Goal: Transaction & Acquisition: Obtain resource

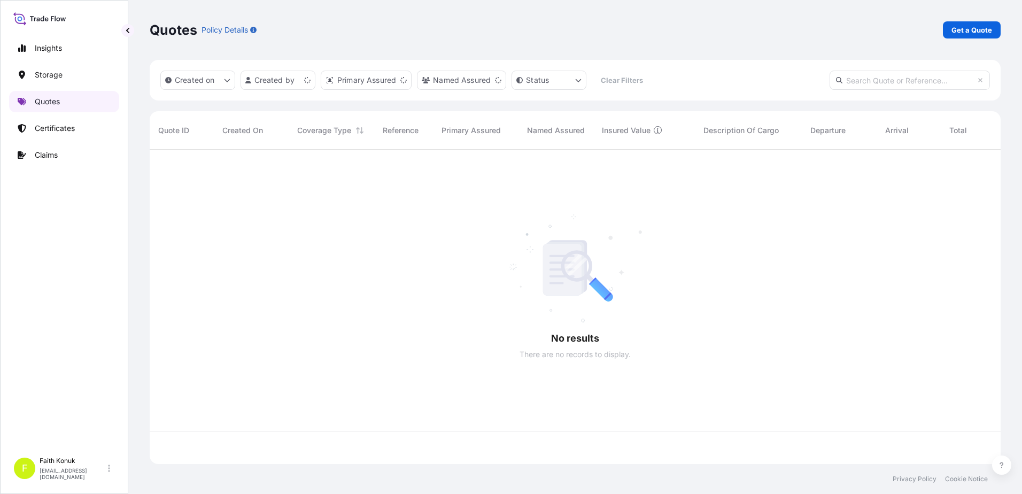
scroll to position [312, 843]
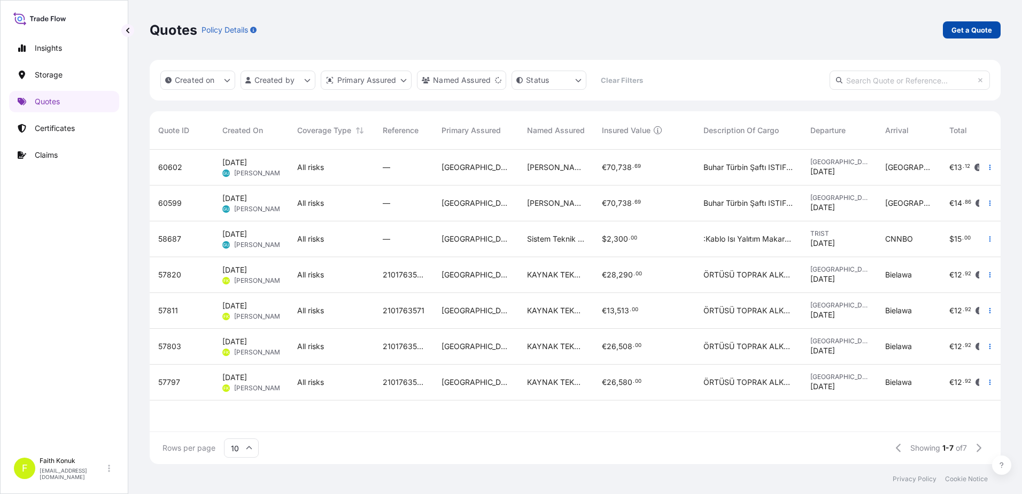
click at [987, 31] on p "Get a Quote" at bounding box center [972, 30] width 41 height 11
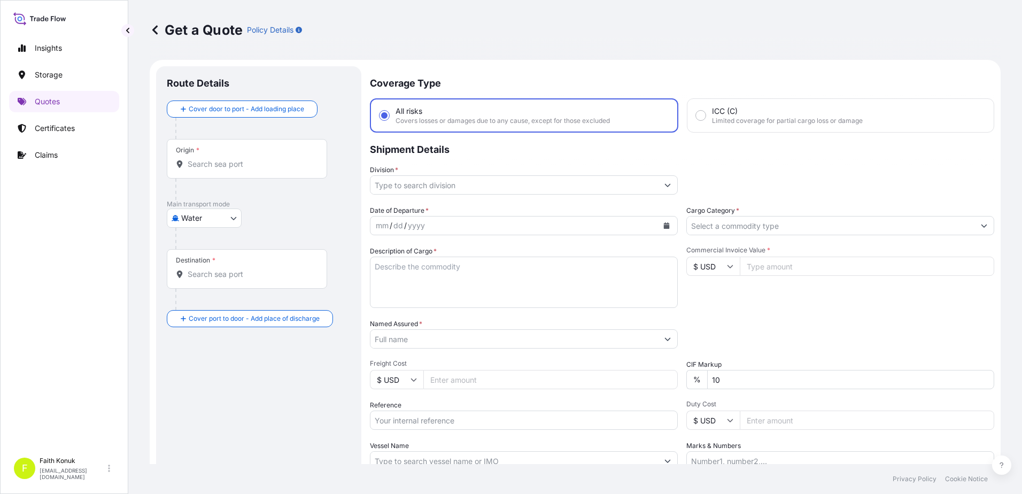
scroll to position [17, 0]
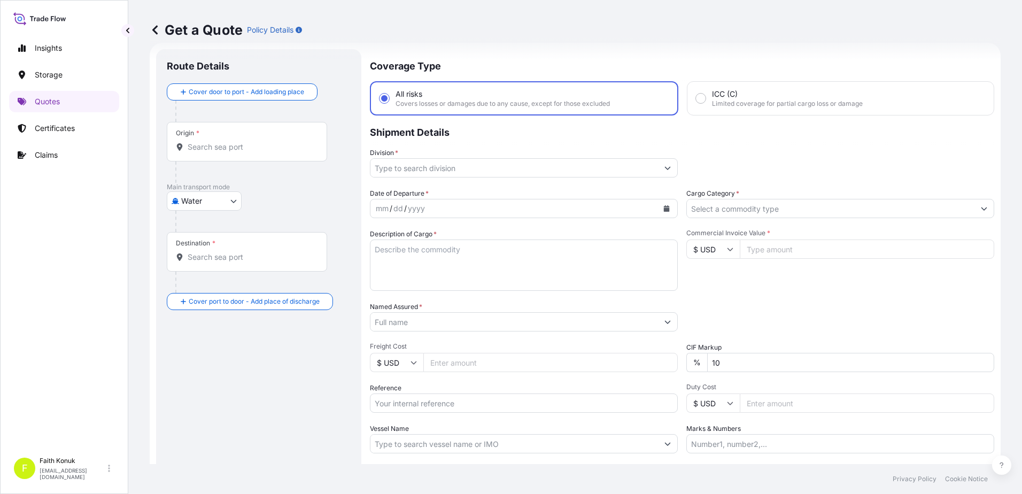
click at [223, 202] on body "Insights Storage Quotes Certificates Claims F Faith Konuk [EMAIL_ADDRESS][DOMAI…" at bounding box center [511, 247] width 1022 height 494
click at [213, 231] on div "Air" at bounding box center [204, 228] width 66 height 19
select select "Air"
click at [224, 155] on input "Origin *" at bounding box center [251, 151] width 126 height 11
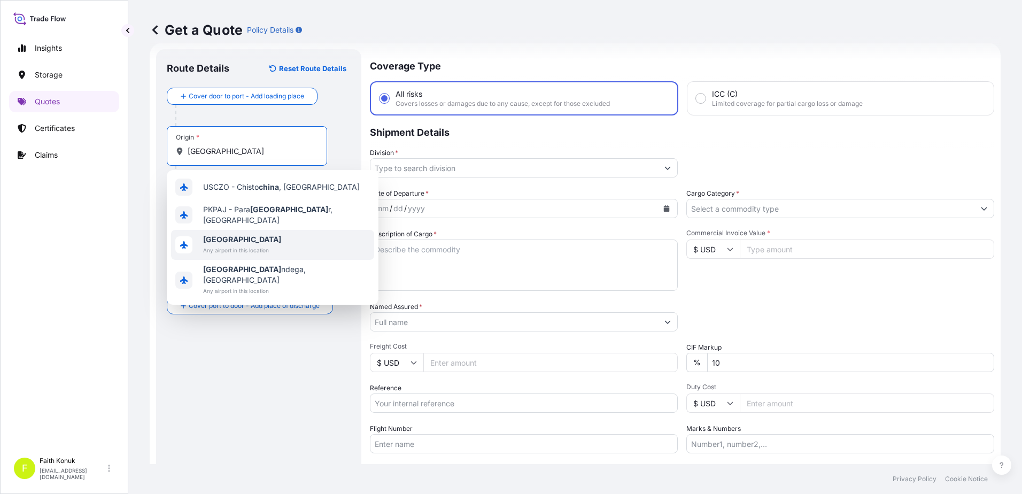
click at [229, 245] on span "Any airport in this location" at bounding box center [242, 250] width 78 height 11
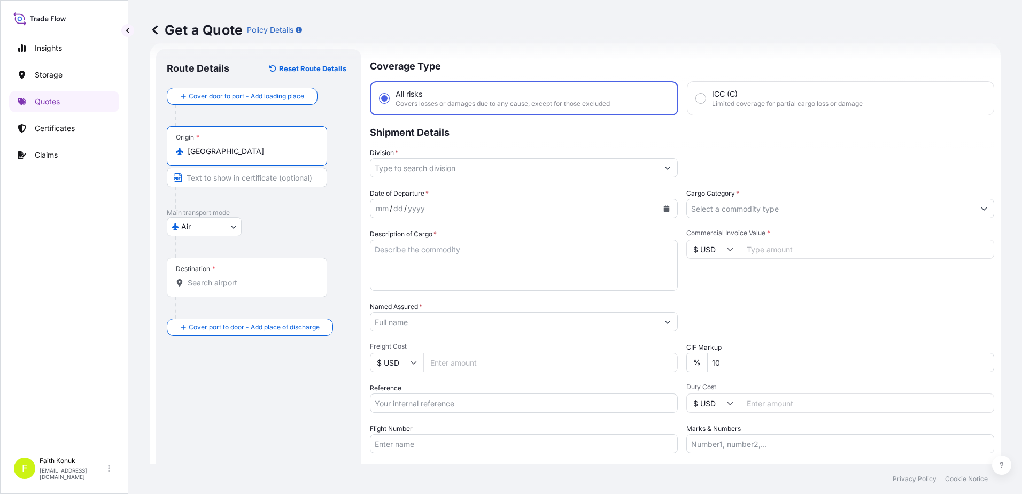
type input "[GEOGRAPHIC_DATA]"
click at [270, 228] on div "Air Air Water Inland" at bounding box center [259, 226] width 184 height 19
click at [225, 284] on input "Destination *" at bounding box center [251, 282] width 126 height 11
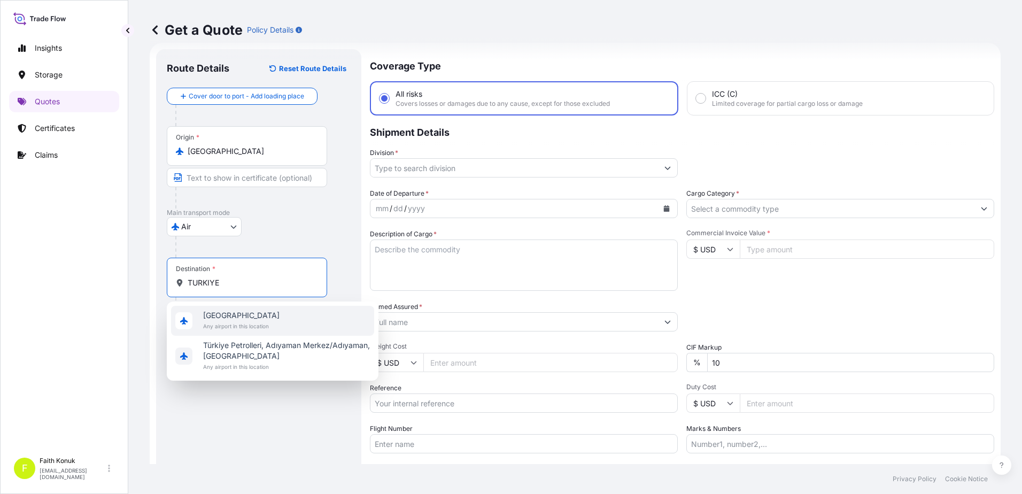
click at [251, 324] on span "Any airport in this location" at bounding box center [241, 326] width 76 height 11
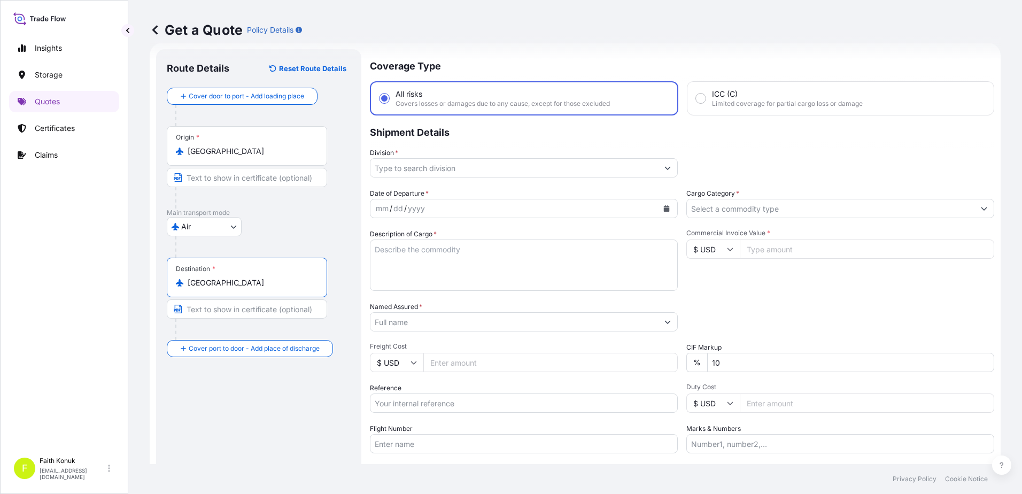
type input "[GEOGRAPHIC_DATA]"
click at [258, 207] on div at bounding box center [251, 197] width 152 height 21
click at [431, 171] on input "Division *" at bounding box center [514, 167] width 288 height 19
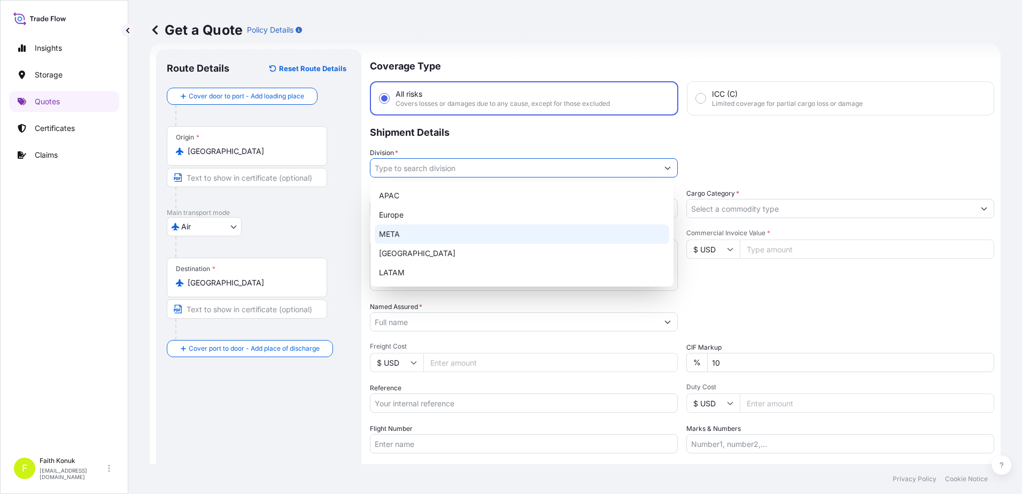
click at [405, 236] on div "META" at bounding box center [522, 234] width 295 height 19
type input "META"
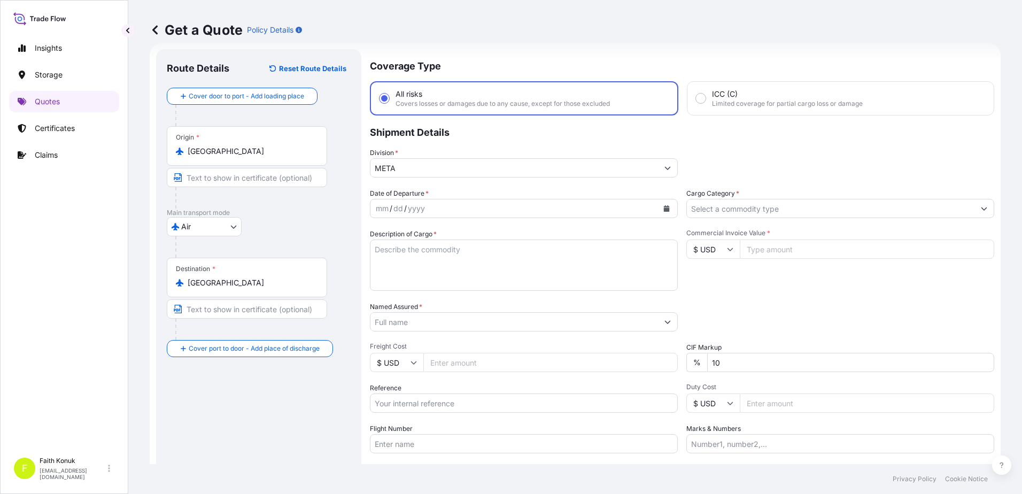
click at [458, 142] on p "Shipment Details" at bounding box center [682, 131] width 624 height 32
click at [664, 207] on icon "Calendar" at bounding box center [667, 208] width 6 height 6
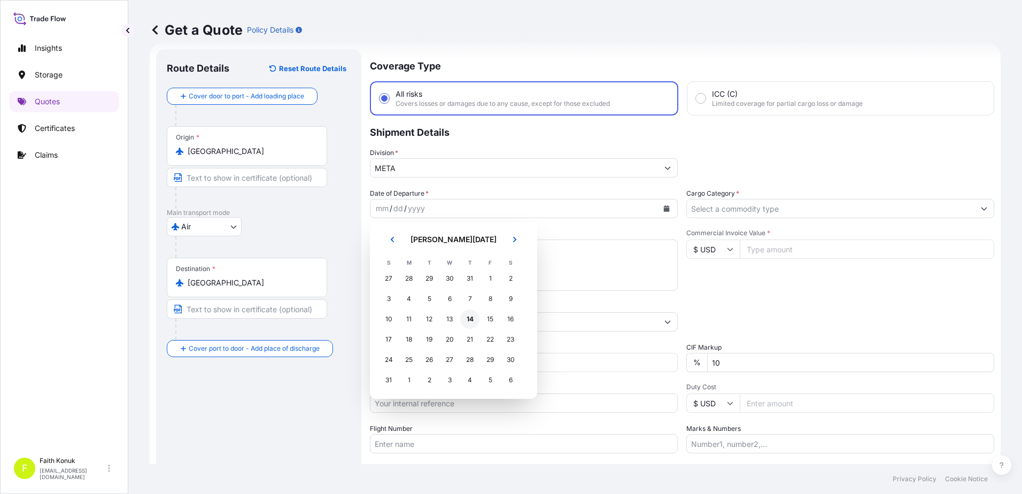
click at [469, 319] on div "14" at bounding box center [469, 319] width 19 height 19
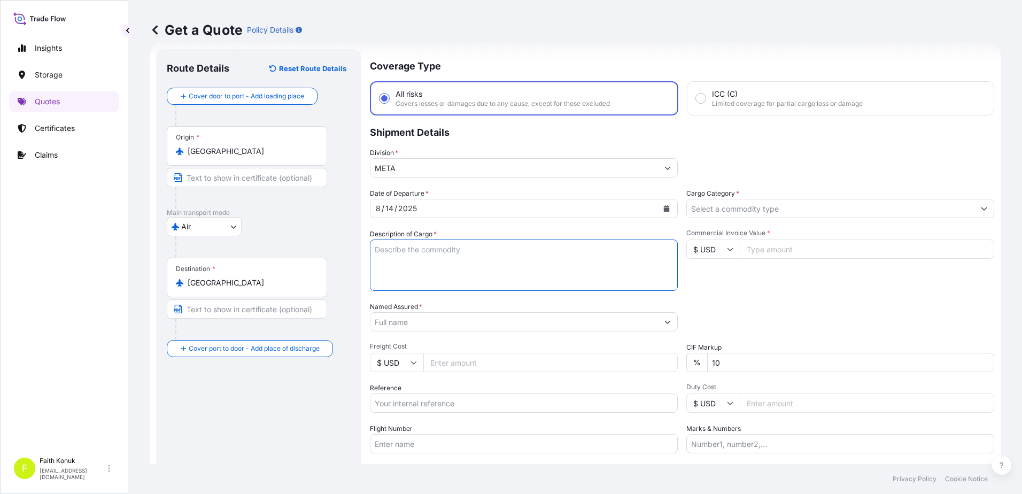
click at [405, 256] on textarea "Description of Cargo *" at bounding box center [524, 264] width 308 height 51
click at [407, 251] on textarea "Description of Cargo *" at bounding box center [524, 264] width 308 height 51
paste textarea "12 kap 3116 kg "GTIP : 901839 Türkçe mal tanımı : İğnesiz valfi IV uzatma seti""
click at [394, 280] on textarea "12 kap 3116 kg "GTIP : 901839 Türkçe mal tanımı : İğnesiz valfi IV uzatma seti"" at bounding box center [524, 264] width 308 height 51
paste textarea "CAN2508138"
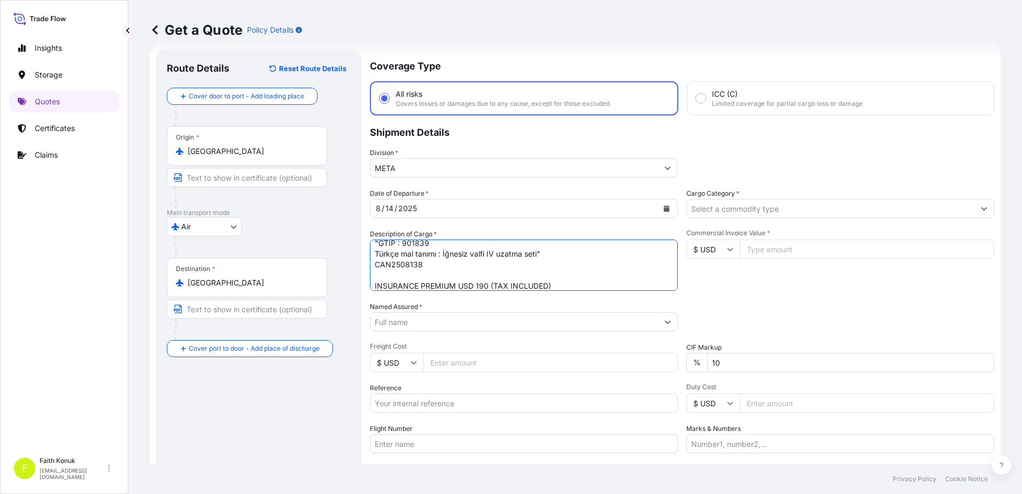
type textarea "12 kap 3116 kg "GTIP : 901839 Türkçe mal tanımı : İğnesiz valfi IV uzatma seti"…"
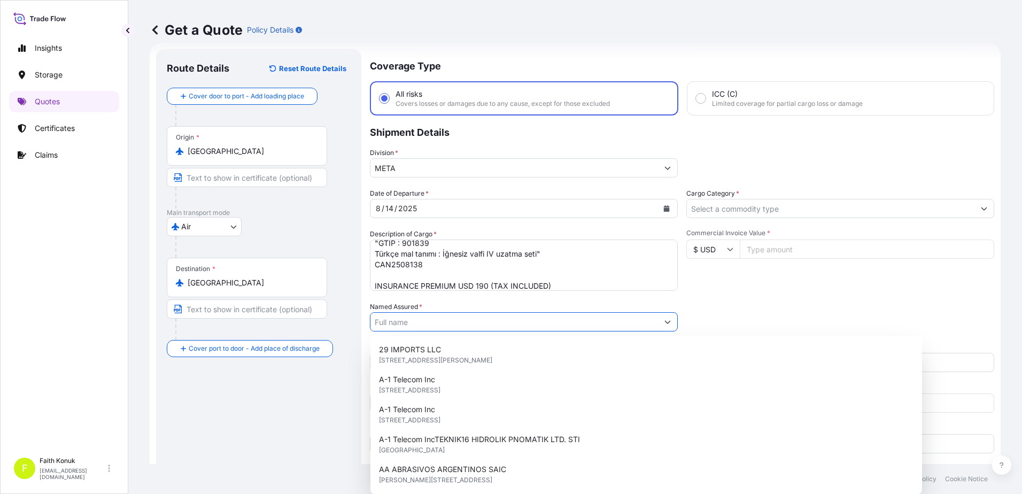
click at [434, 314] on input "Named Assured *" at bounding box center [514, 321] width 288 height 19
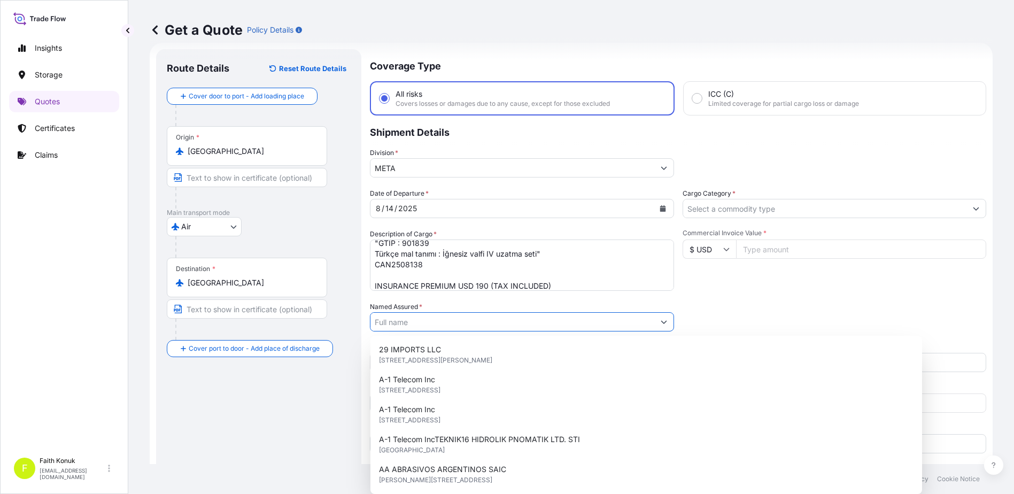
paste input "ONCOSEM ONKOLOJIK SISTEMLER SAN VE [MEDICAL_DATA]. A.S"
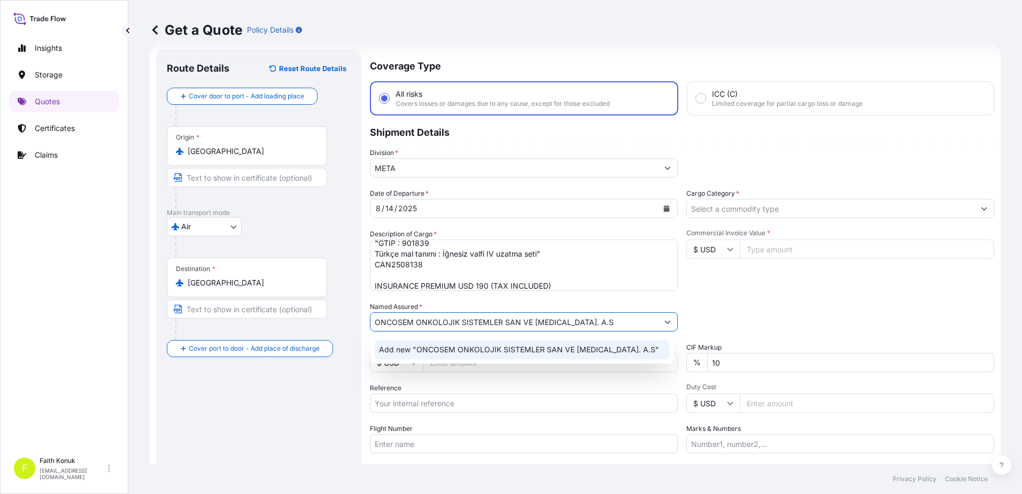
click at [465, 352] on span "Add new "ONCOSEM ONKOLOJIK SISTEMLER SAN VE [MEDICAL_DATA]. A.S"" at bounding box center [519, 349] width 280 height 11
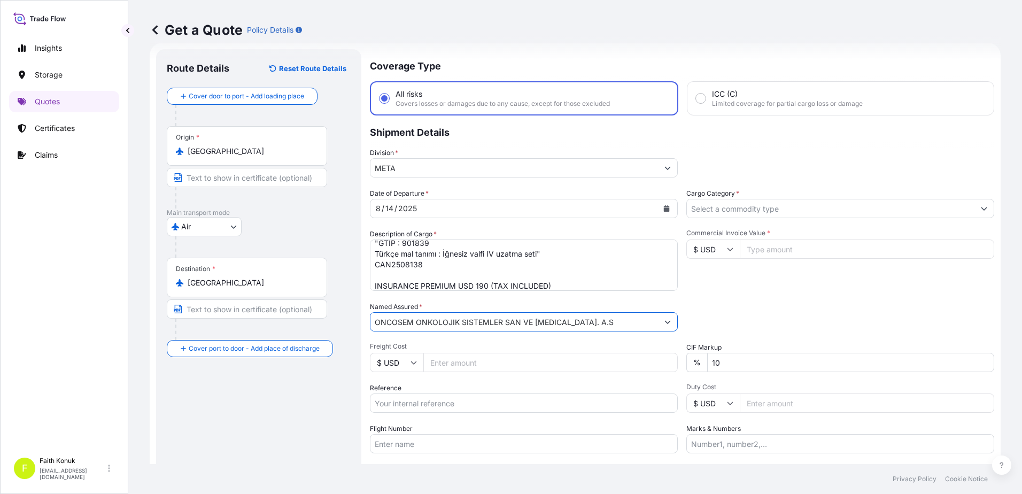
type input "ONCOSEM ONKOLOJIK SISTEMLER SAN VE [MEDICAL_DATA]. A.S"
click at [482, 346] on span "Freight Cost" at bounding box center [524, 346] width 308 height 9
click at [482, 353] on input "Freight Cost" at bounding box center [550, 362] width 254 height 19
click at [475, 383] on div "Reference" at bounding box center [524, 398] width 308 height 30
click at [391, 442] on input "Flight Number" at bounding box center [524, 443] width 308 height 19
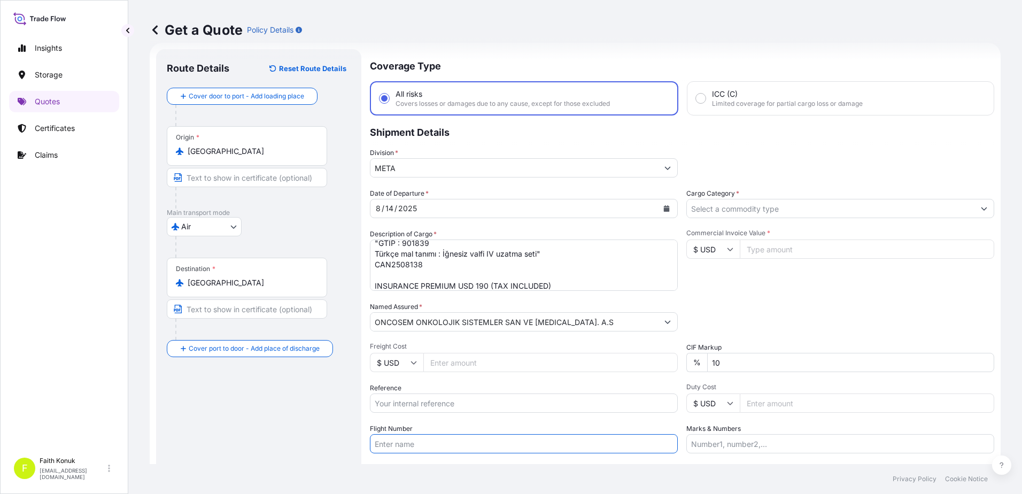
paste input "CZ6882"
type input "CZ6882"
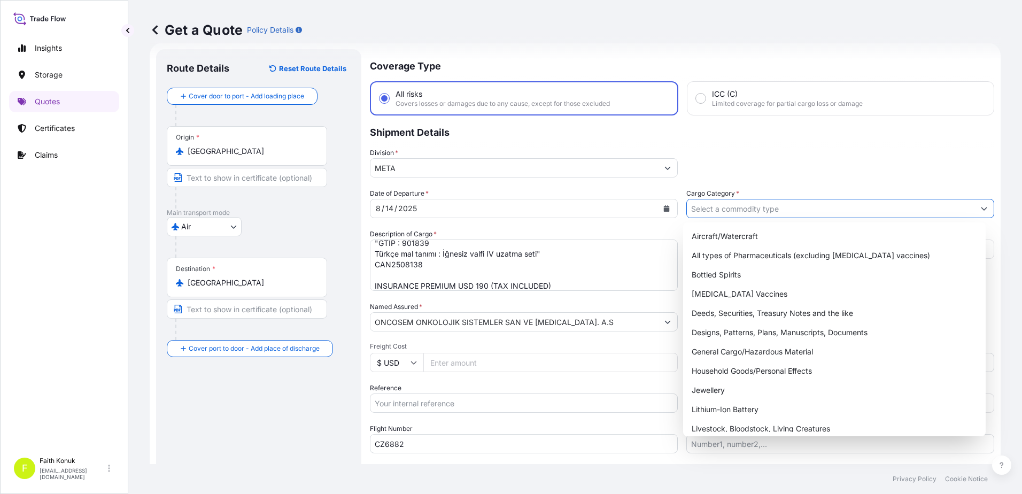
click at [715, 209] on input "Cargo Category *" at bounding box center [831, 208] width 288 height 19
click at [722, 349] on div "General Cargo/Hazardous Material" at bounding box center [834, 351] width 295 height 19
type input "General Cargo/Hazardous Material"
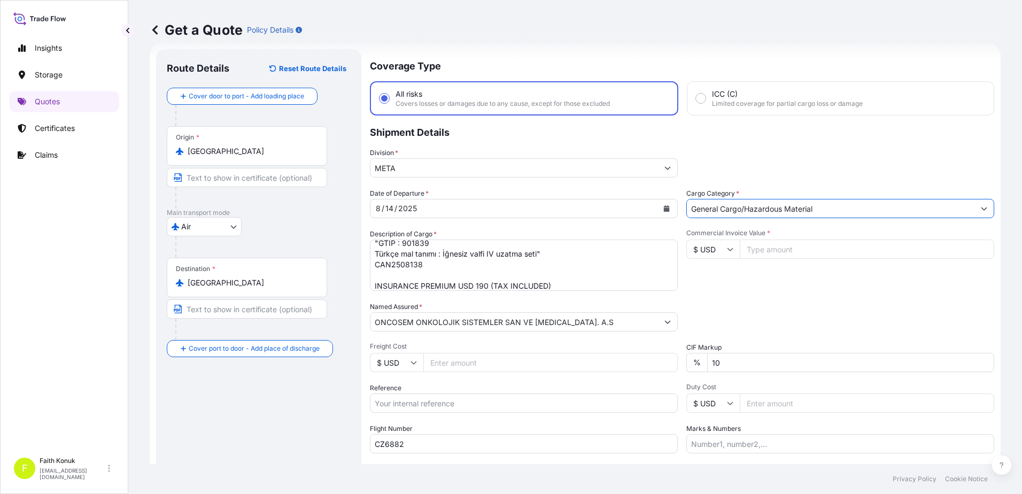
click at [759, 274] on div "Commercial Invoice Value * $ USD" at bounding box center [840, 260] width 308 height 62
click at [761, 250] on input "Commercial Invoice Value *" at bounding box center [867, 248] width 254 height 19
type input "126000"
click at [833, 299] on div "Date of Departure * [DATE] Cargo Category * General Cargo/Hazardous Material De…" at bounding box center [682, 320] width 624 height 265
click at [787, 291] on div "Date of Departure * [DATE] Cargo Category * General Cargo/Hazardous Material De…" at bounding box center [682, 320] width 624 height 265
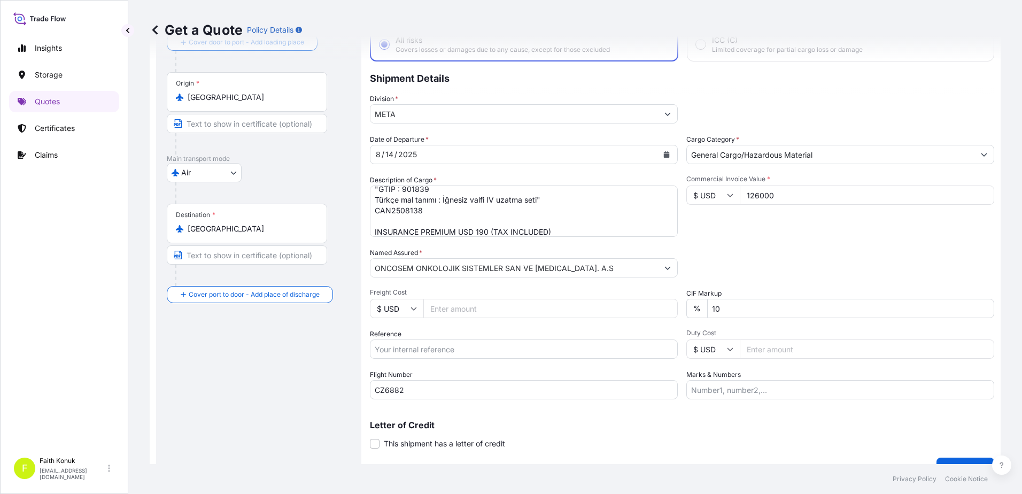
scroll to position [92, 0]
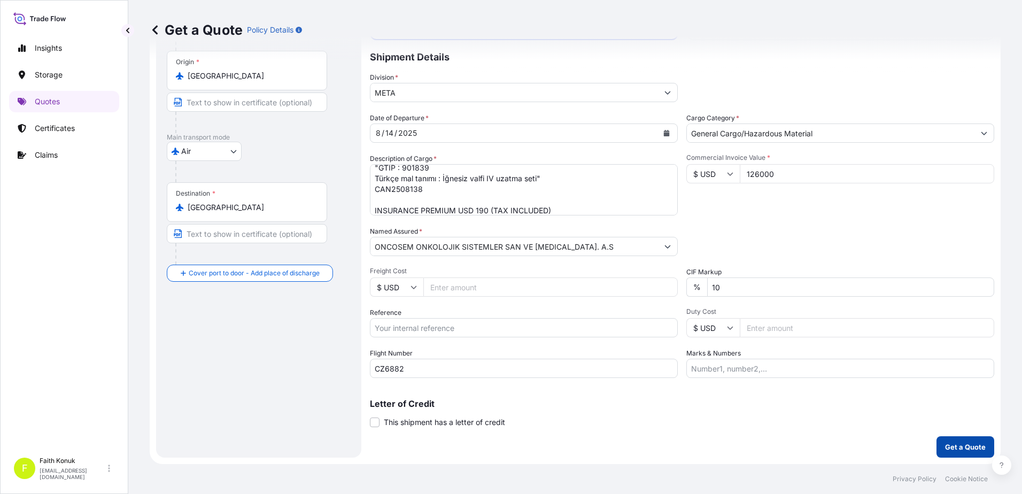
click at [955, 450] on p "Get a Quote" at bounding box center [965, 447] width 41 height 11
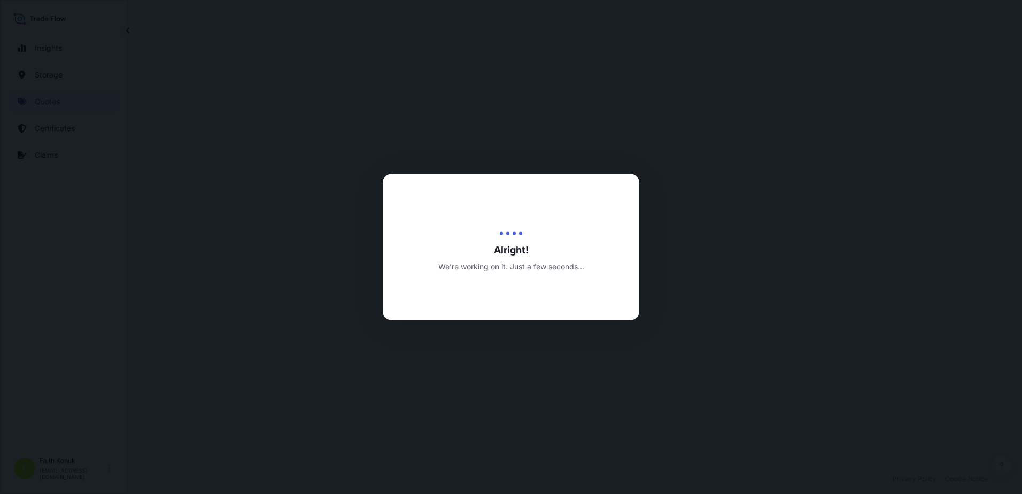
select select "Air"
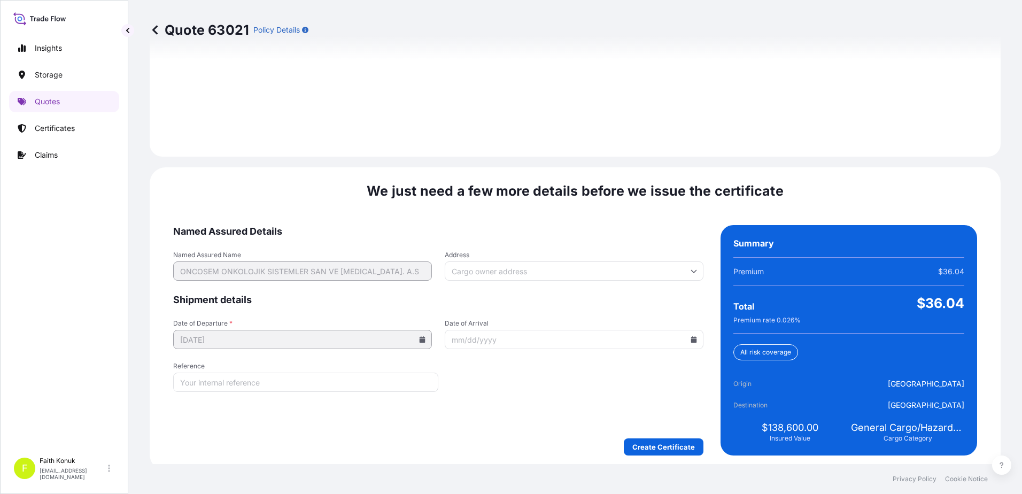
scroll to position [1521, 0]
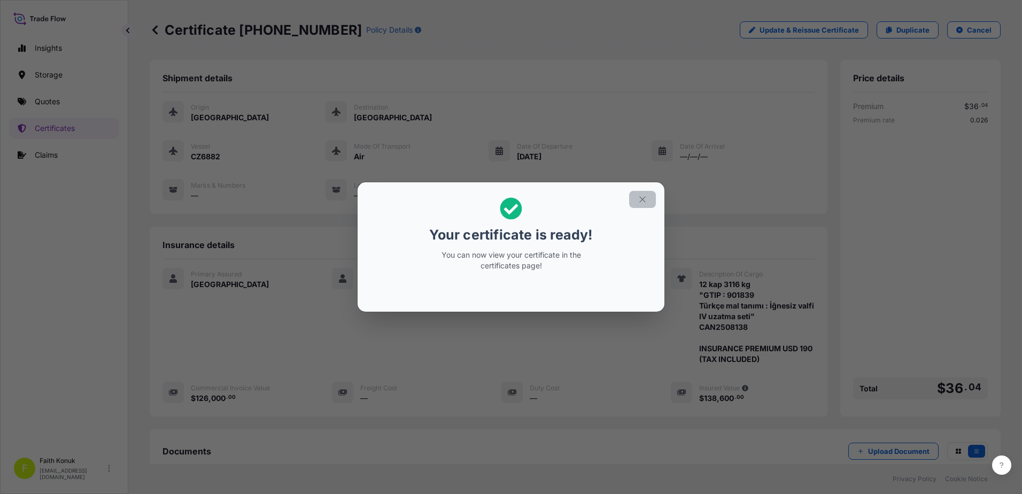
click at [646, 196] on icon "button" at bounding box center [643, 200] width 10 height 10
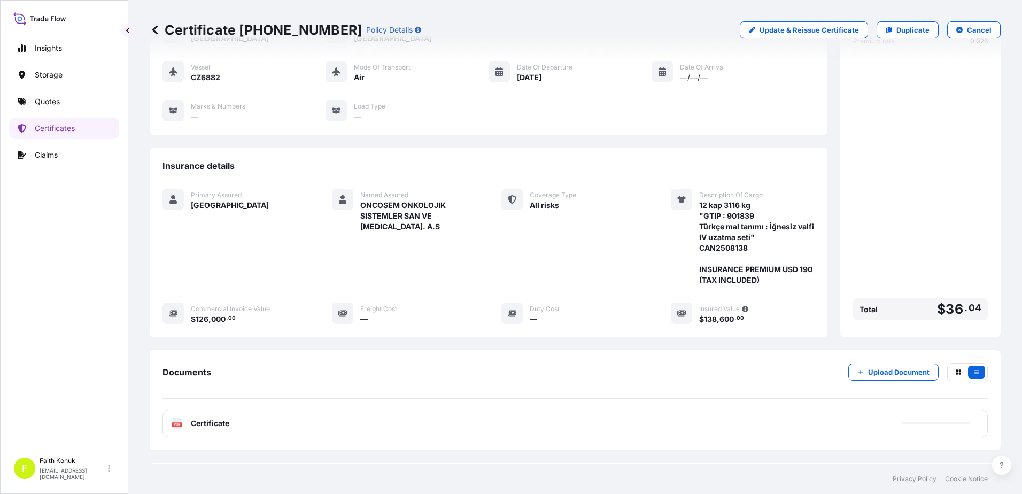
scroll to position [132, 0]
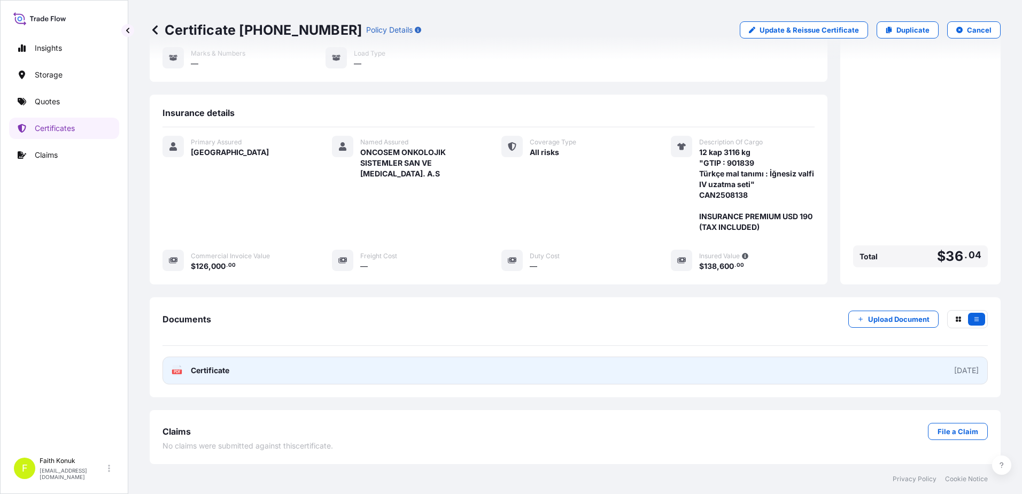
click at [192, 372] on span "Certificate" at bounding box center [210, 370] width 38 height 11
